Goal: Information Seeking & Learning: Understand process/instructions

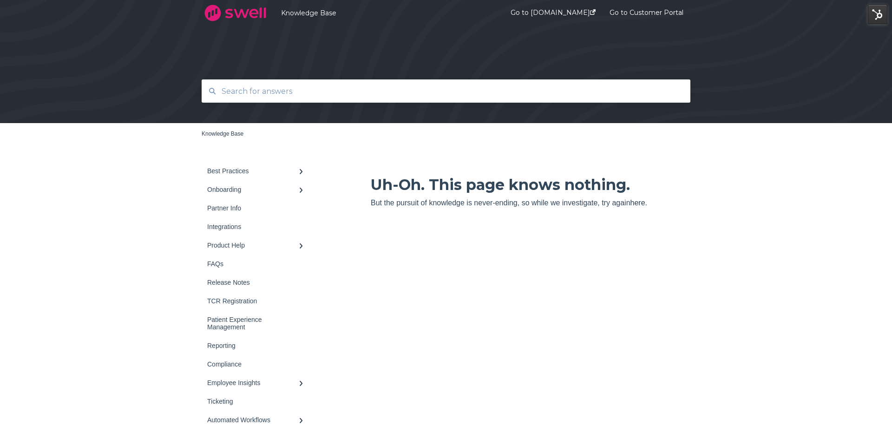
click at [371, 87] on input "text" at bounding box center [446, 91] width 460 height 20
type input "tcr"
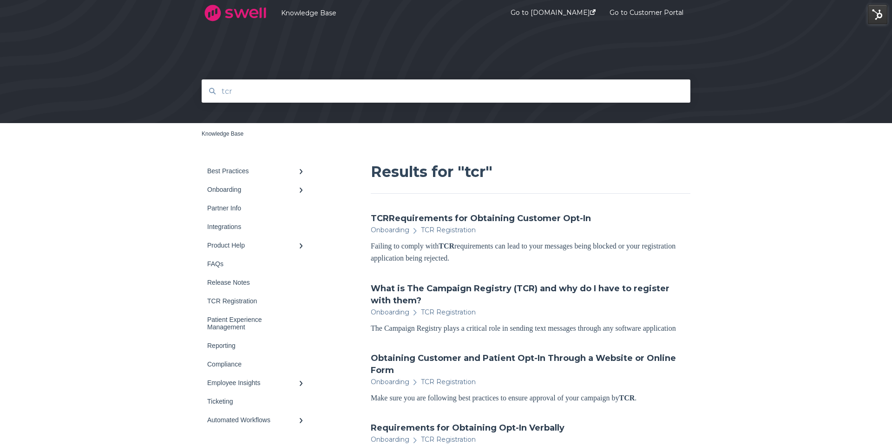
scroll to position [0, 0]
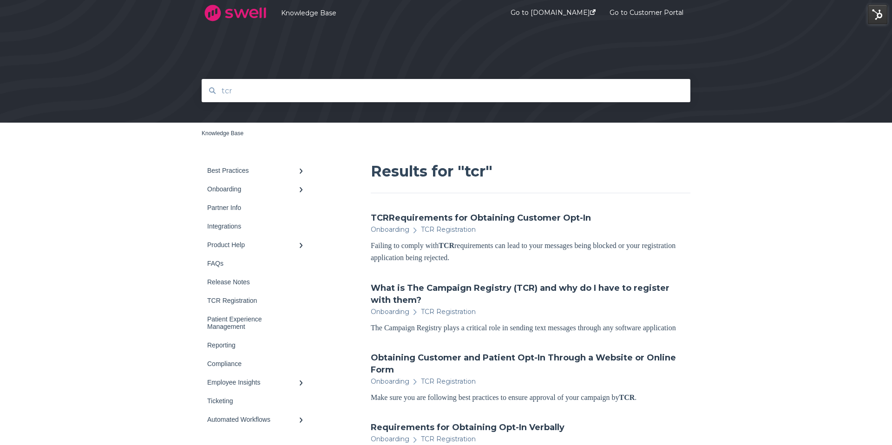
click at [361, 99] on input "tcr" at bounding box center [446, 91] width 460 height 20
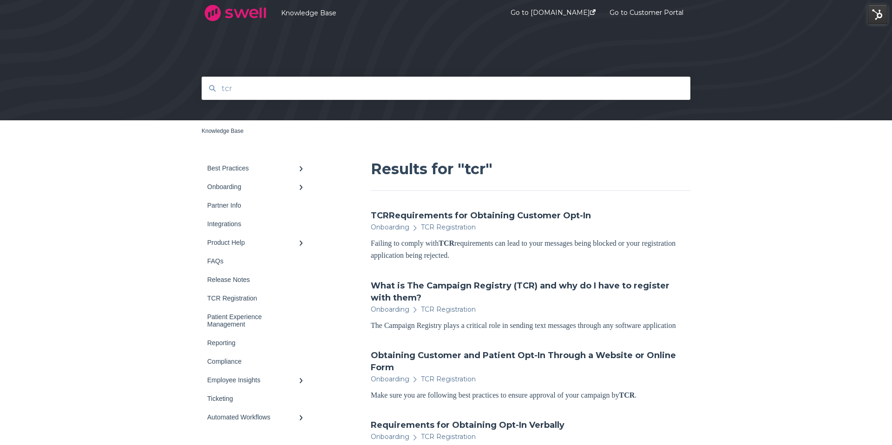
scroll to position [4, 0]
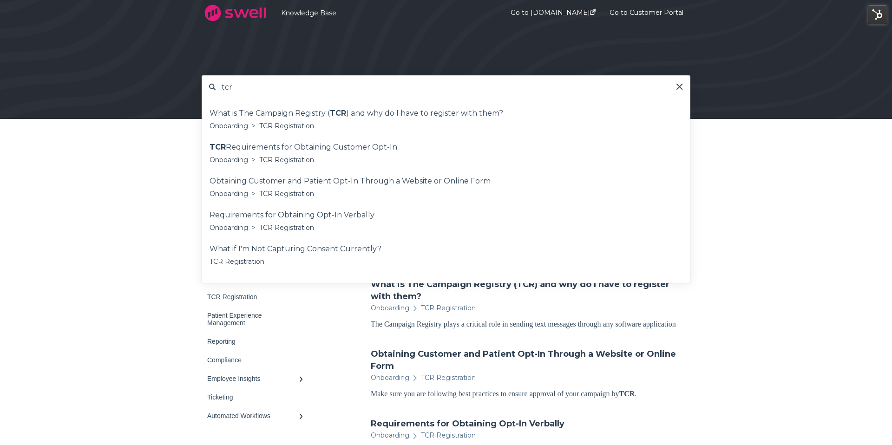
type input "tcr"
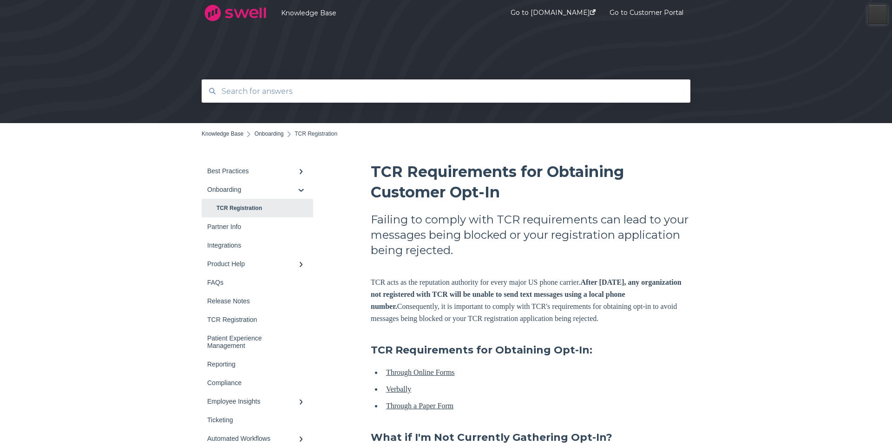
click at [429, 341] on div "TCR Requirements for Obtaining Customer Opt-In Failing to comply with TCR requi…" at bounding box center [531, 313] width 320 height 303
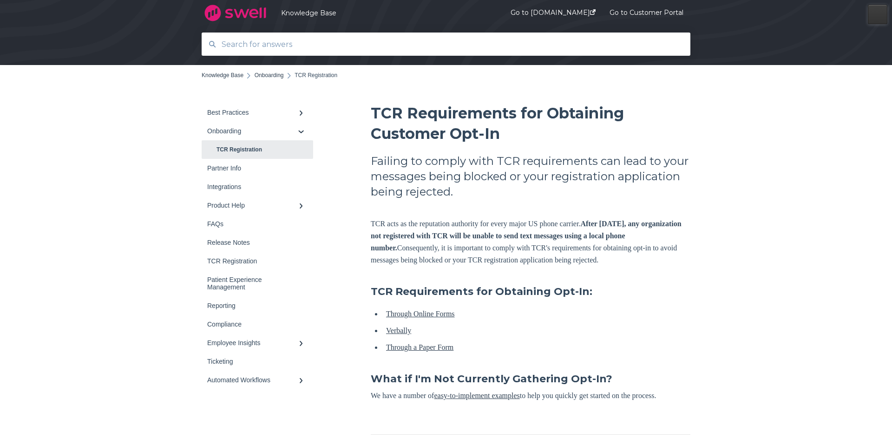
scroll to position [72, 0]
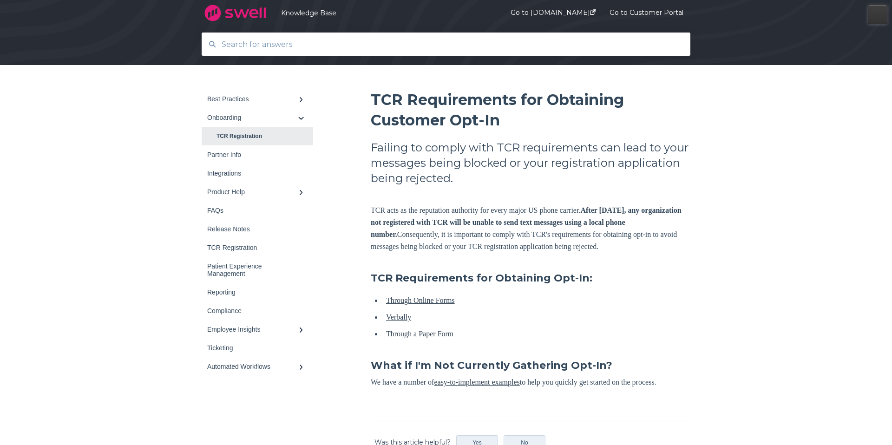
click at [436, 304] on link "Through Online Forms" at bounding box center [420, 300] width 69 height 8
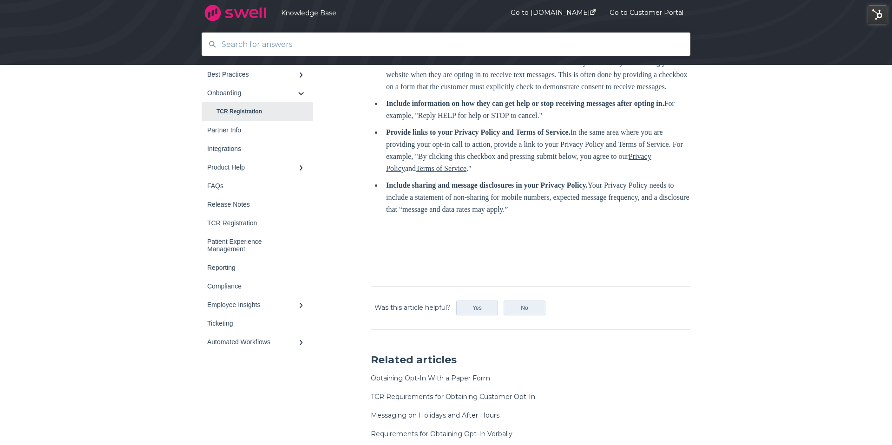
scroll to position [600, 0]
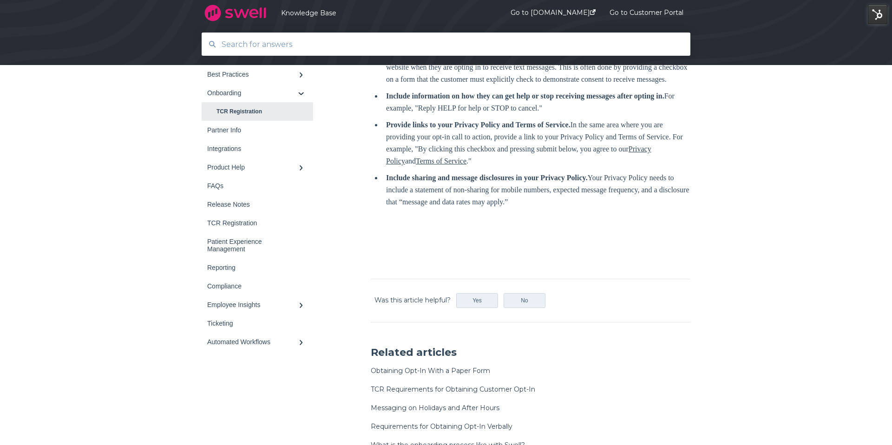
click at [352, 158] on div "Best Practices Survey Onboarding TCR Registration Partner Info Integrations" at bounding box center [282, 14] width 160 height 904
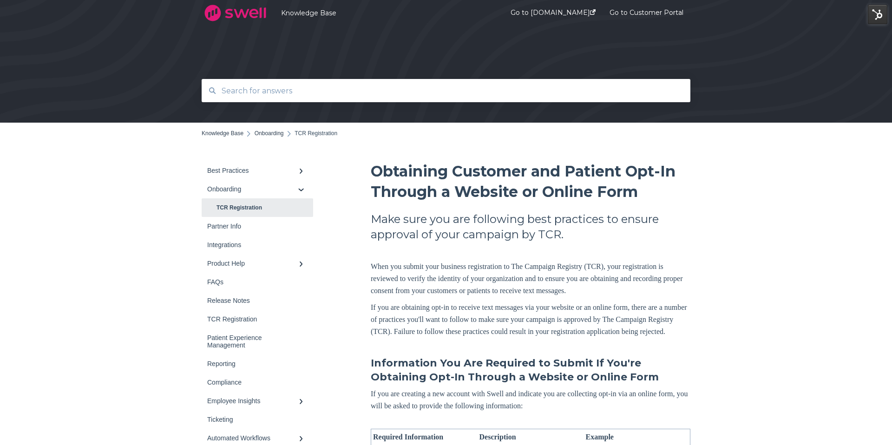
scroll to position [0, 0]
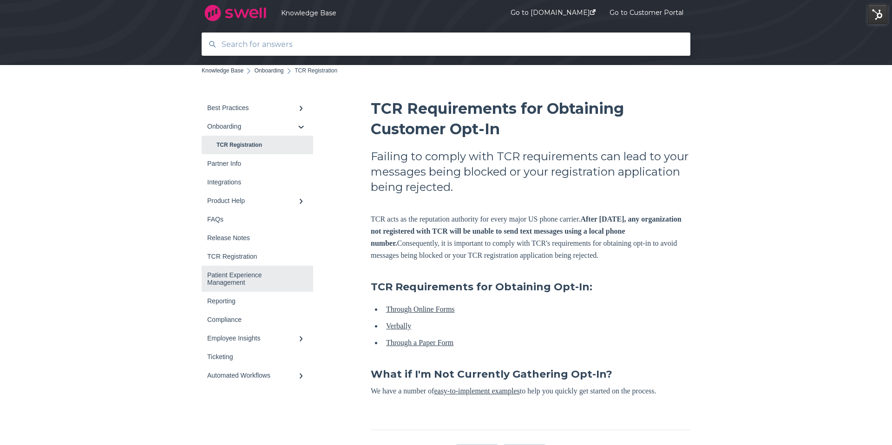
scroll to position [65, 0]
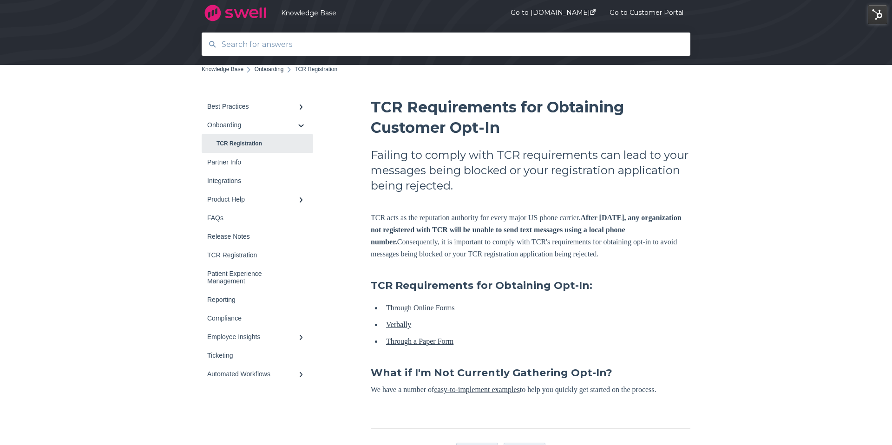
click at [542, 331] on li "Verbally" at bounding box center [536, 325] width 308 height 12
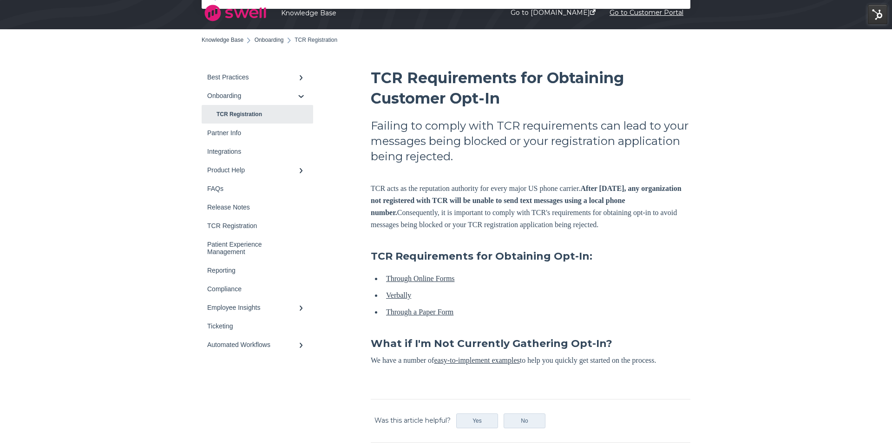
scroll to position [0, 0]
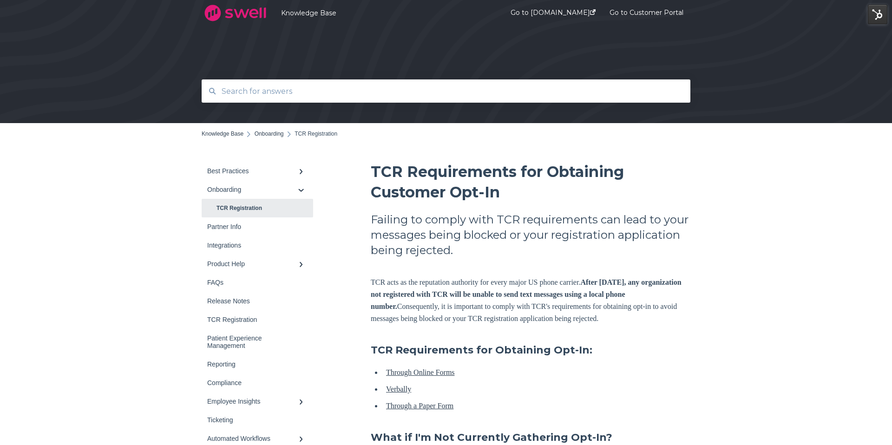
click at [449, 376] on link "Through Online Forms" at bounding box center [420, 372] width 69 height 8
click at [419, 410] on link "Through a Paper Form" at bounding box center [419, 406] width 67 height 8
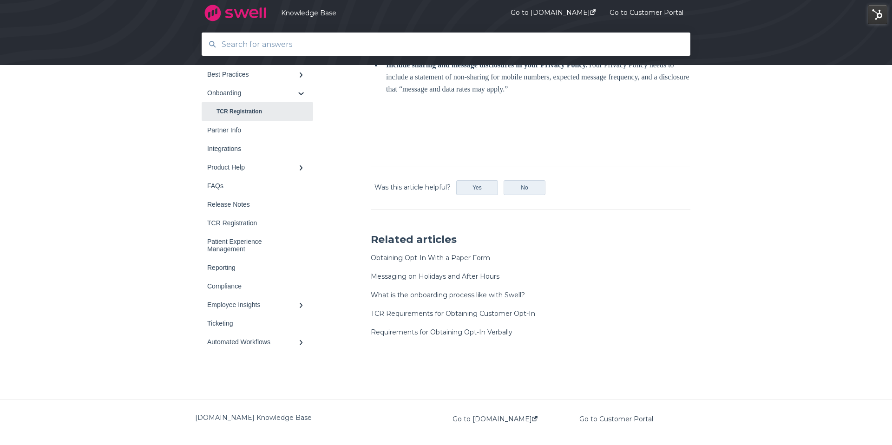
scroll to position [647, 0]
